Goal: Information Seeking & Learning: Learn about a topic

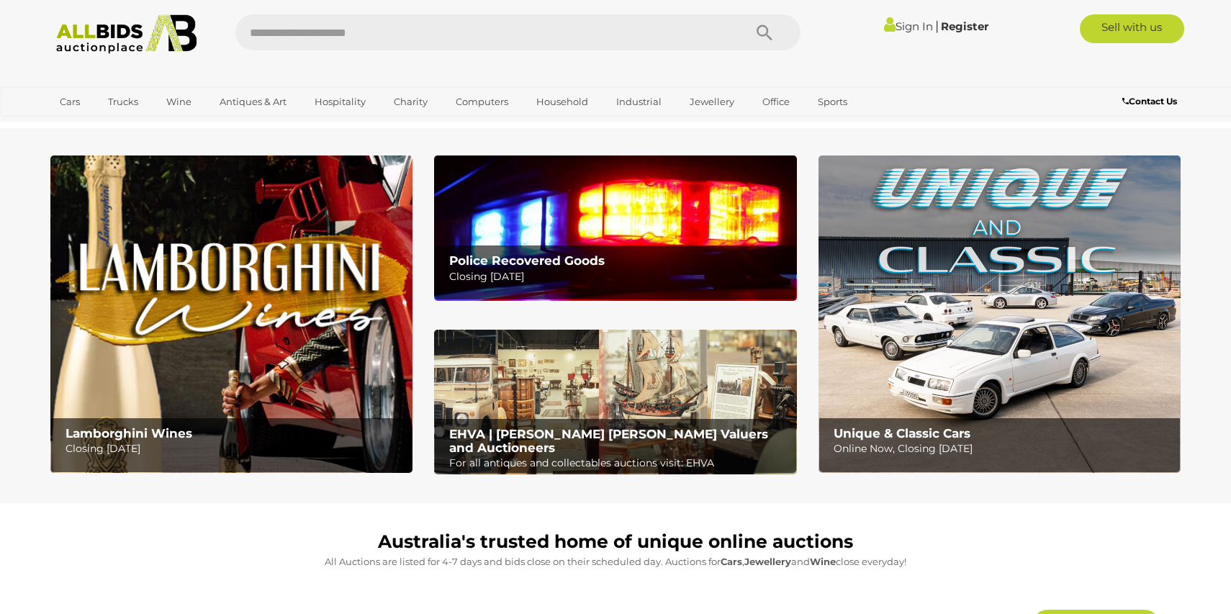
click at [316, 32] on input "text" at bounding box center [482, 32] width 494 height 36
type input "****"
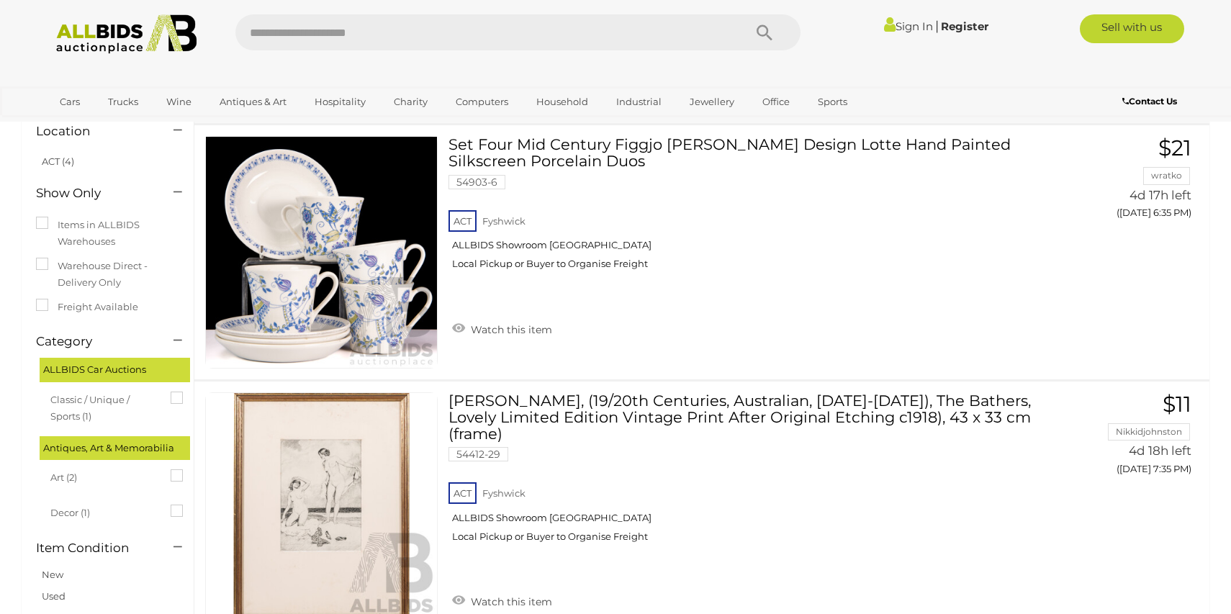
scroll to position [74, 0]
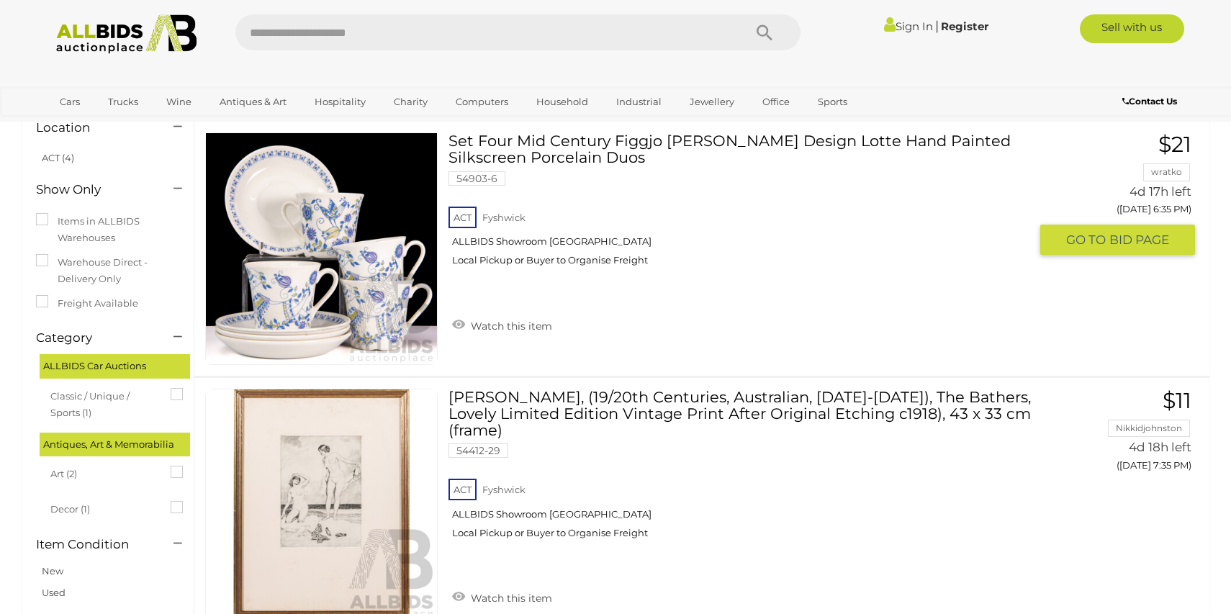
click at [369, 223] on link at bounding box center [321, 248] width 232 height 232
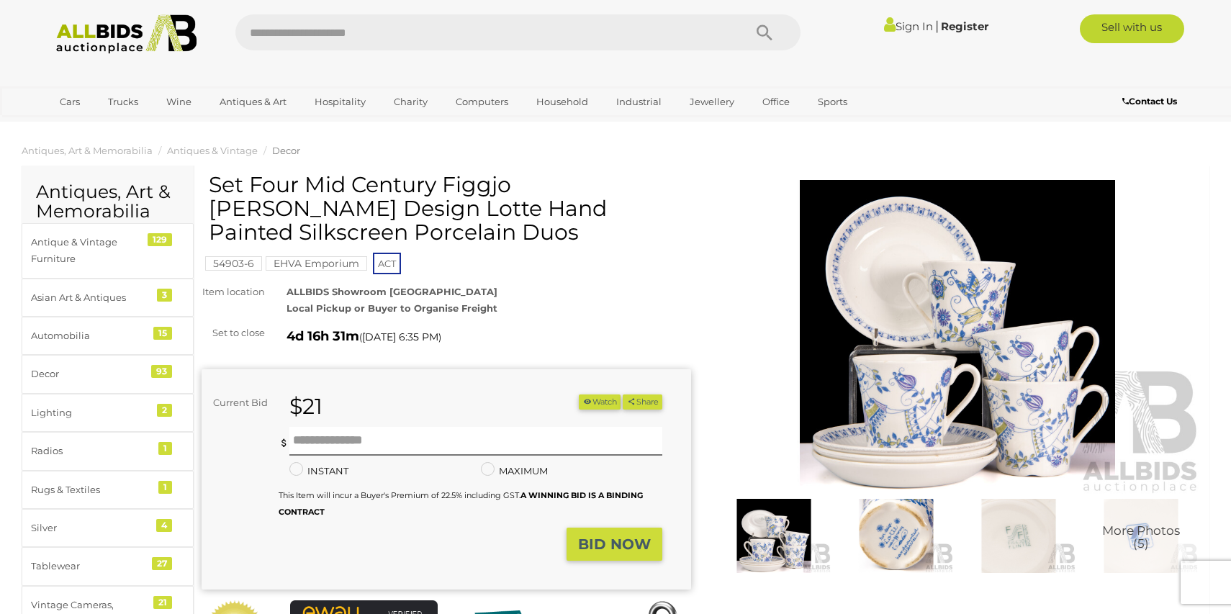
click at [912, 356] on img at bounding box center [956, 337] width 489 height 315
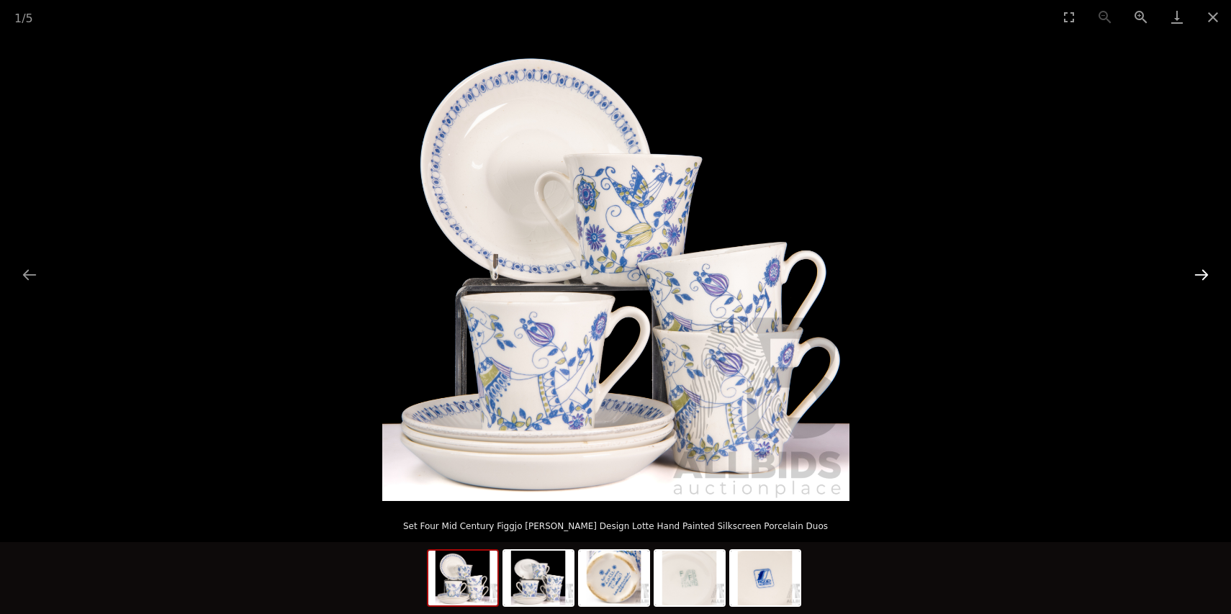
click at [1187, 261] on button "Next slide" at bounding box center [1201, 275] width 30 height 28
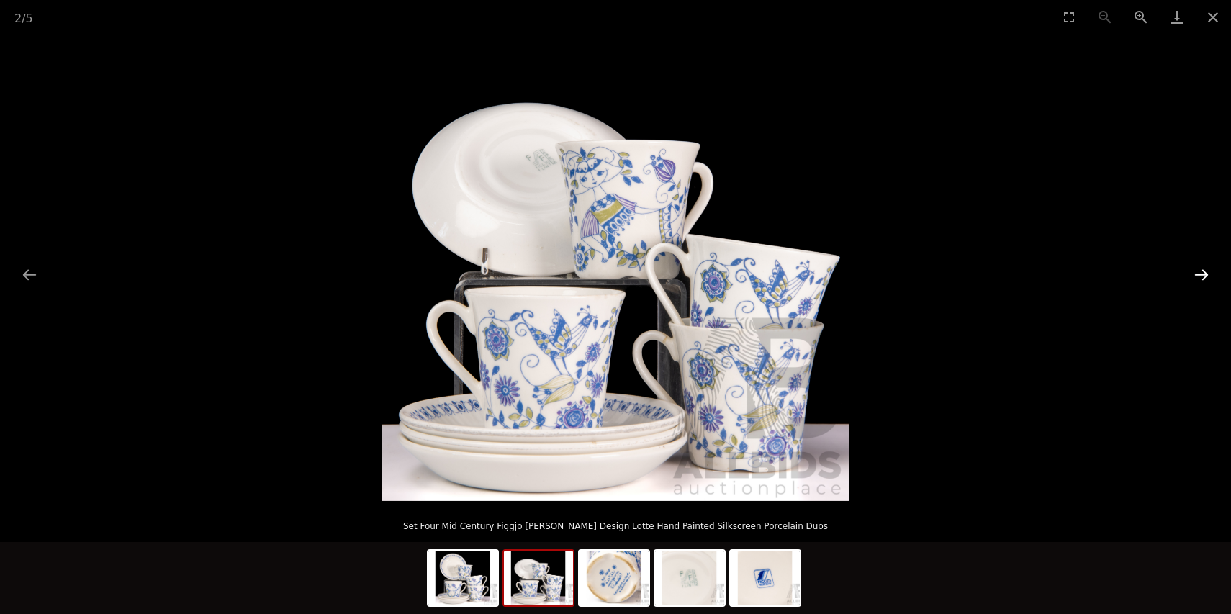
click at [1187, 261] on button "Next slide" at bounding box center [1201, 275] width 30 height 28
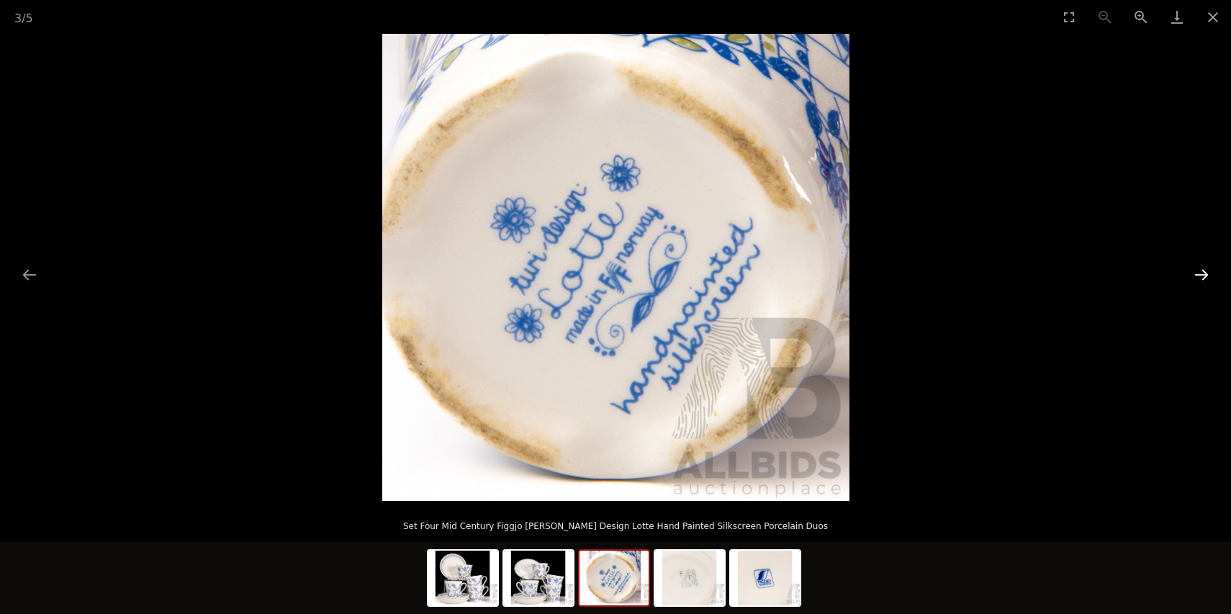
click at [1187, 261] on button "Next slide" at bounding box center [1201, 275] width 30 height 28
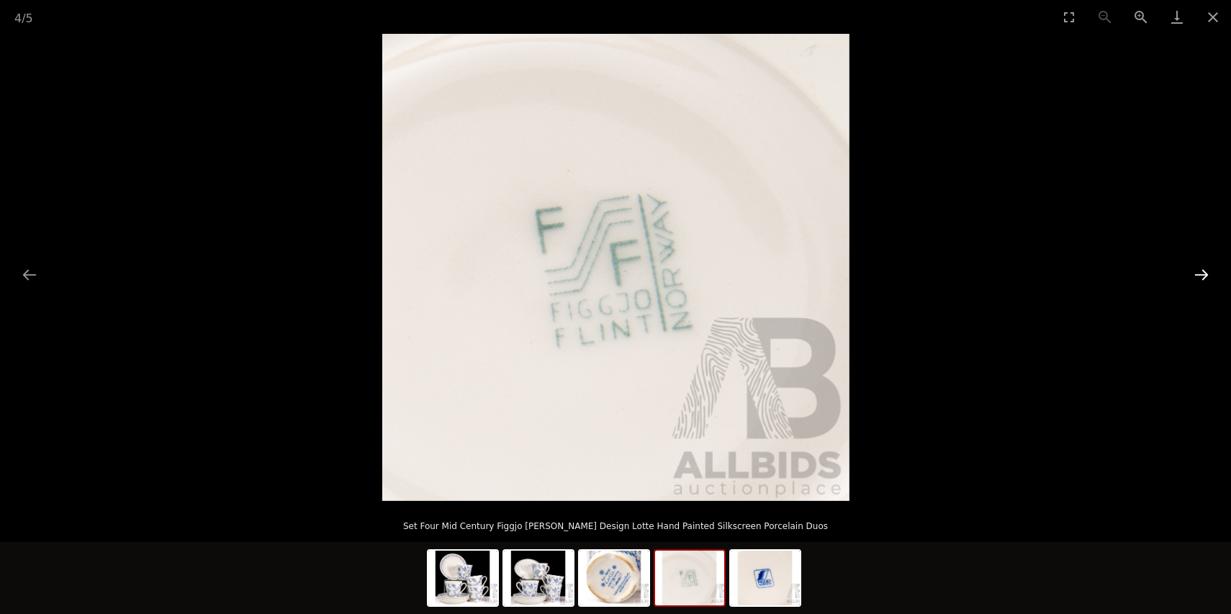
click at [1201, 270] on button "Next slide" at bounding box center [1201, 275] width 30 height 28
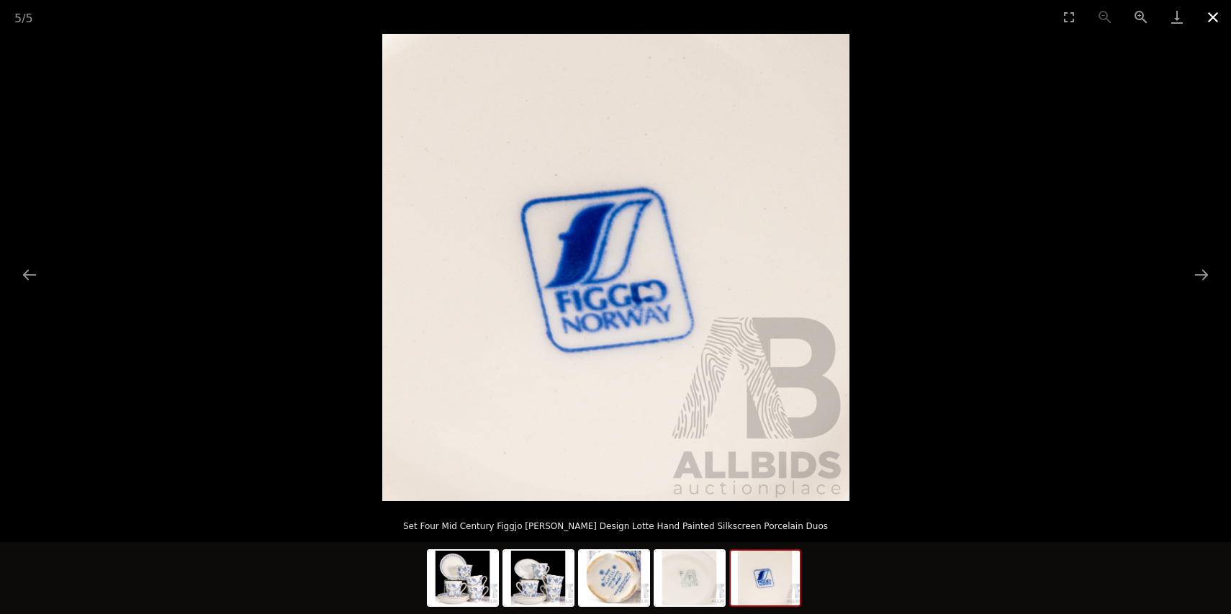
click at [1213, 21] on button "Close gallery" at bounding box center [1213, 17] width 36 height 34
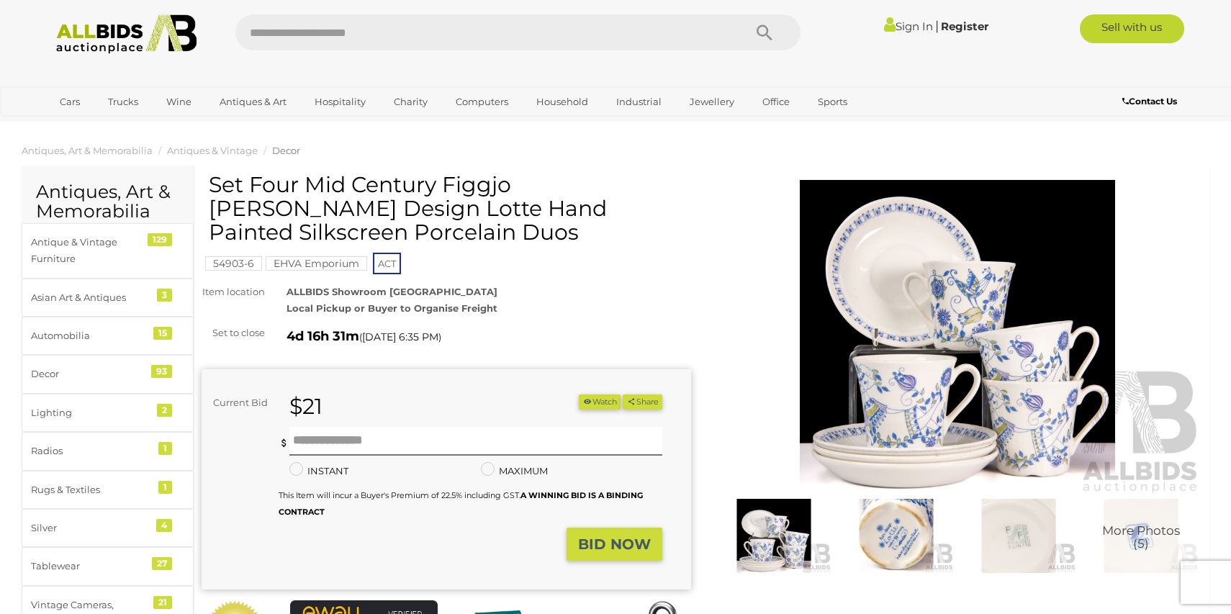
scroll to position [101, 0]
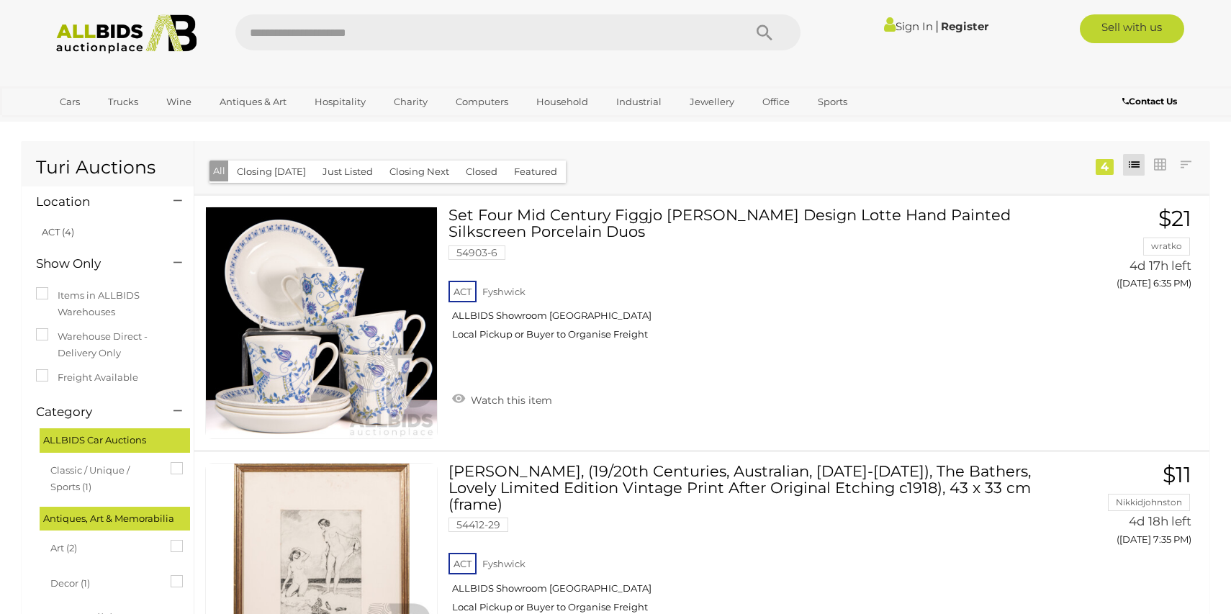
click at [412, 27] on input "text" at bounding box center [482, 32] width 494 height 36
type input "*********"
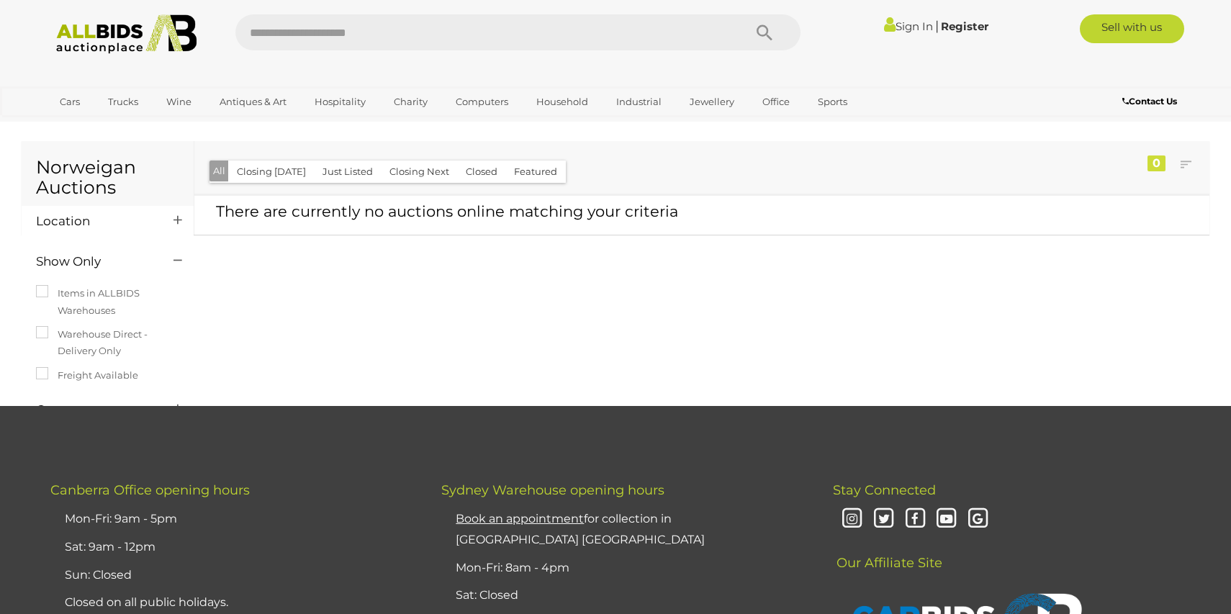
click at [432, 41] on input "text" at bounding box center [482, 32] width 494 height 36
type input "******"
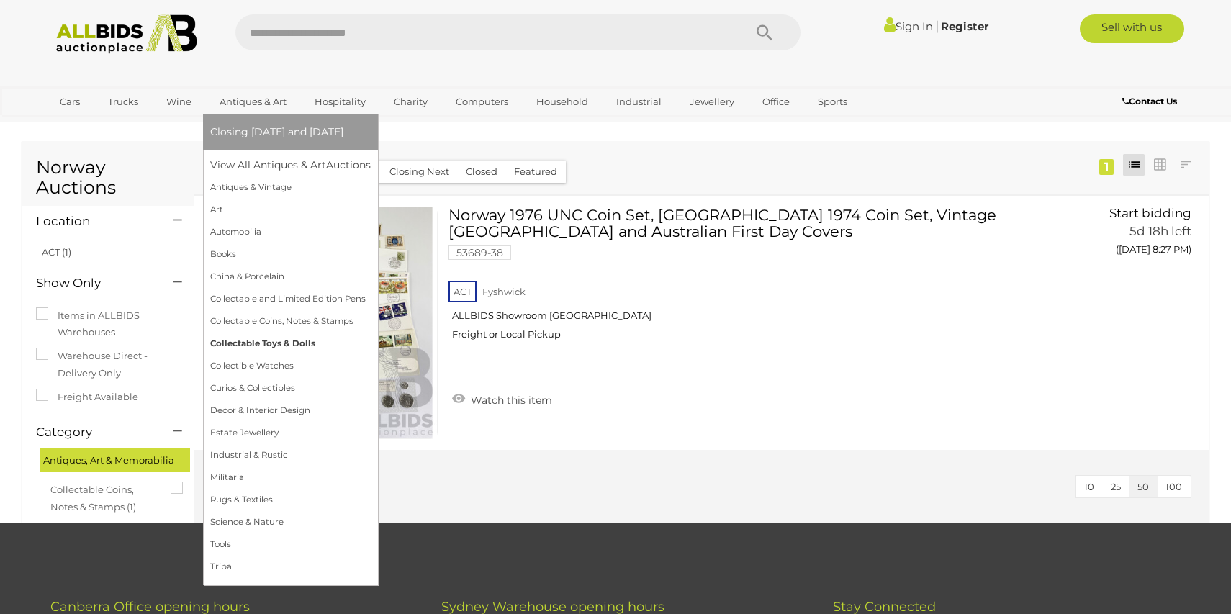
click at [299, 345] on link "Collectable Toys & Dolls" at bounding box center [290, 343] width 160 height 22
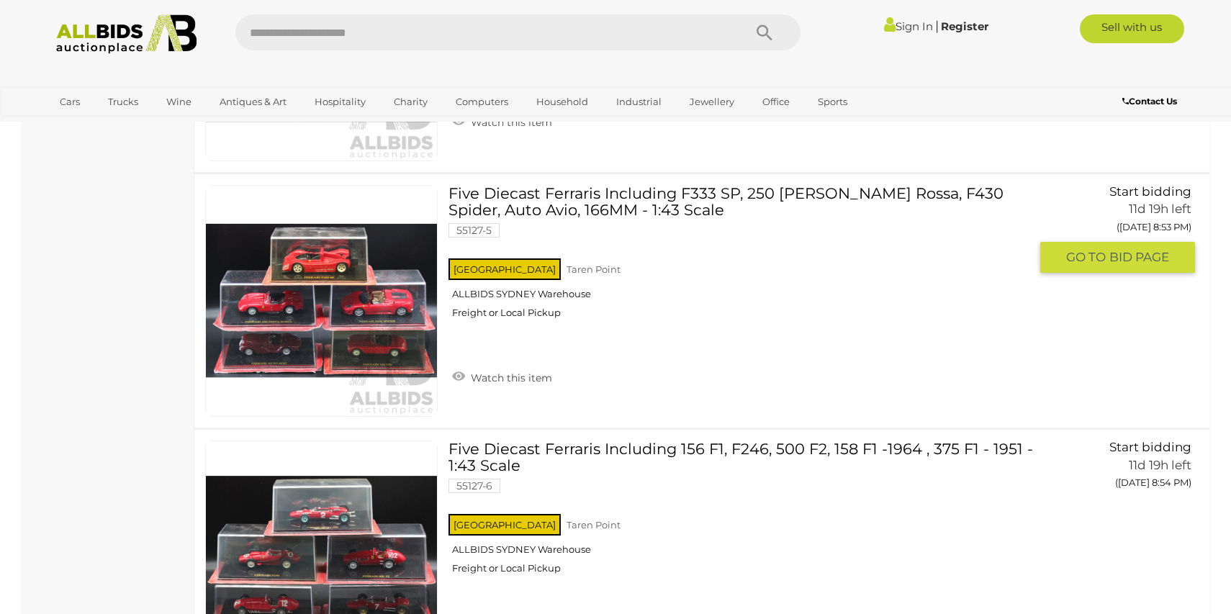
scroll to position [6170, 0]
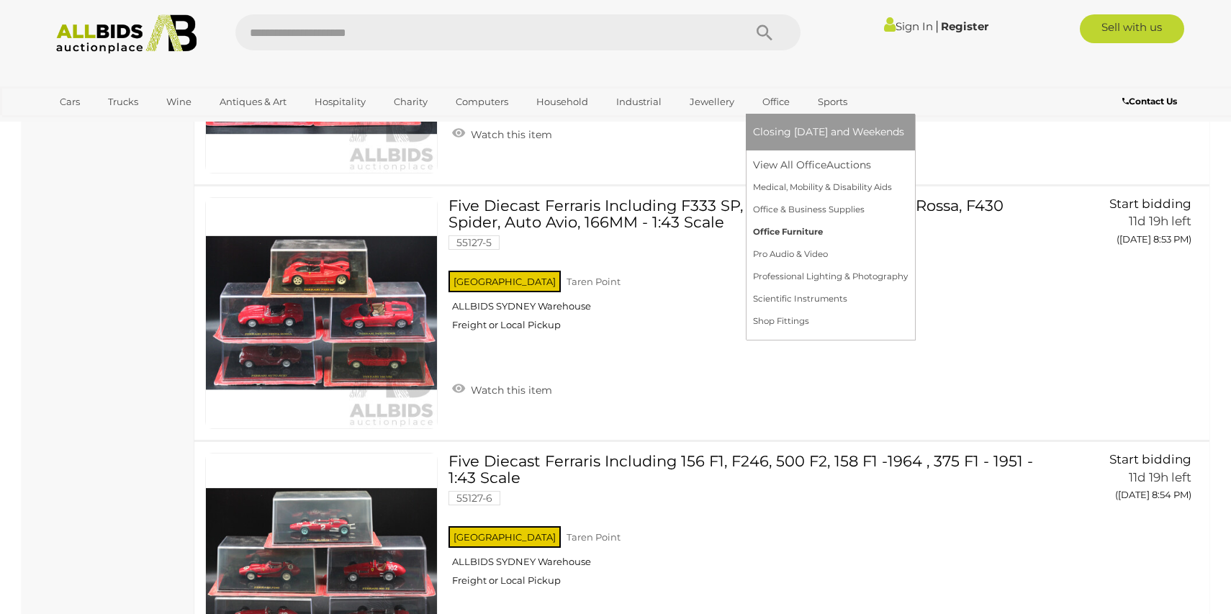
click at [813, 225] on link "Office Furniture" at bounding box center [830, 232] width 155 height 22
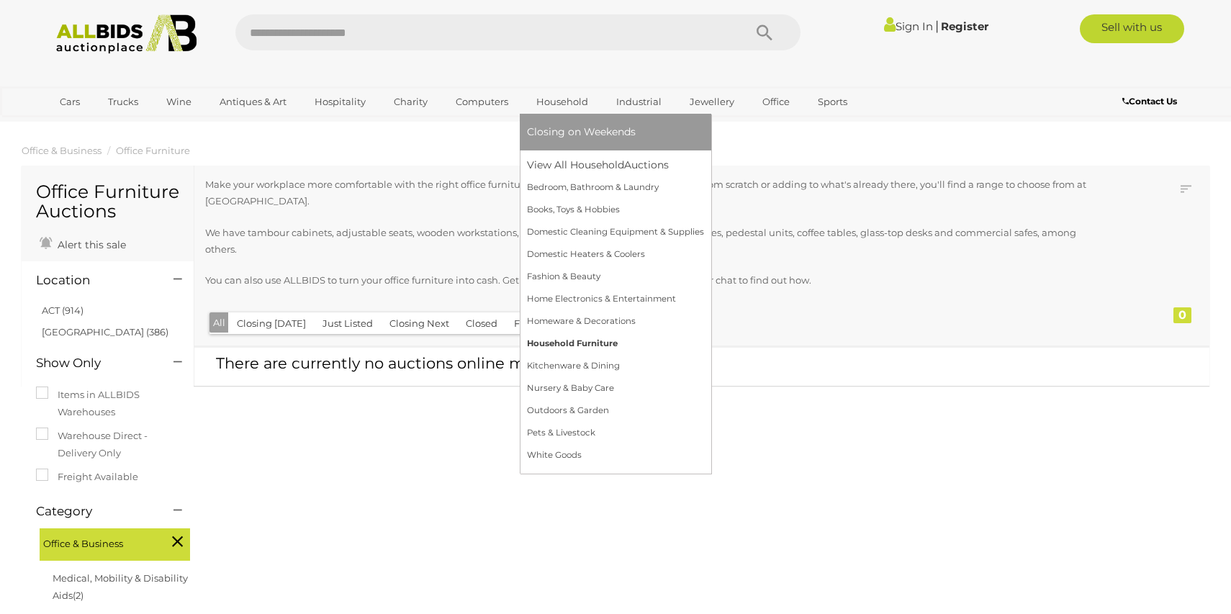
click at [595, 340] on link "Household Furniture" at bounding box center [615, 343] width 177 height 22
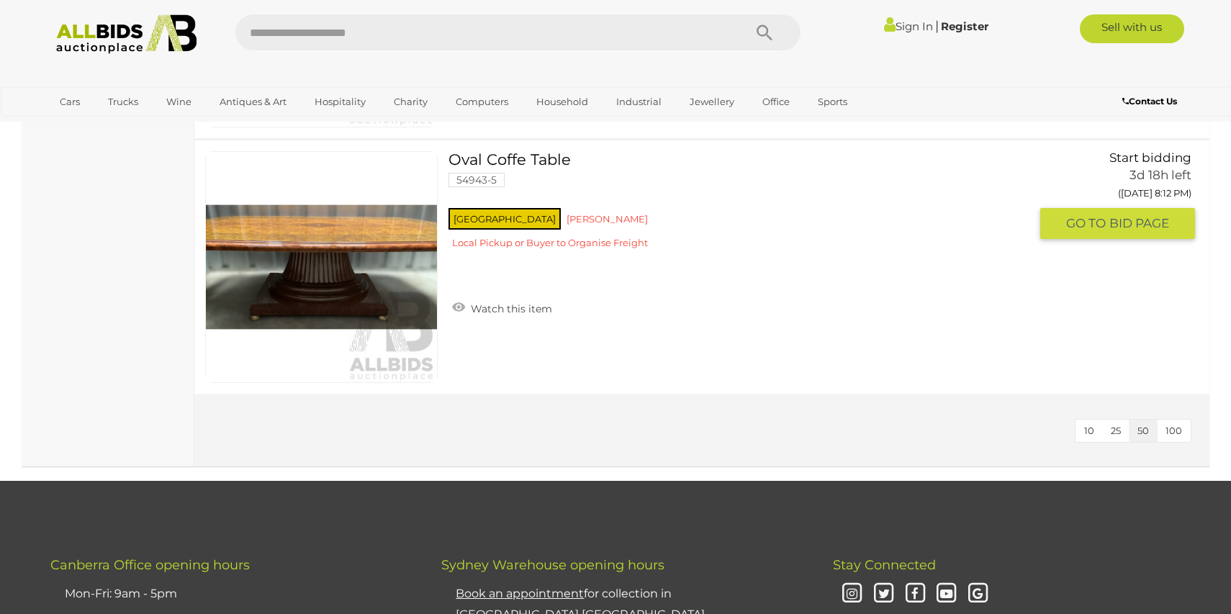
scroll to position [2931, 0]
